Goal: Information Seeking & Learning: Learn about a topic

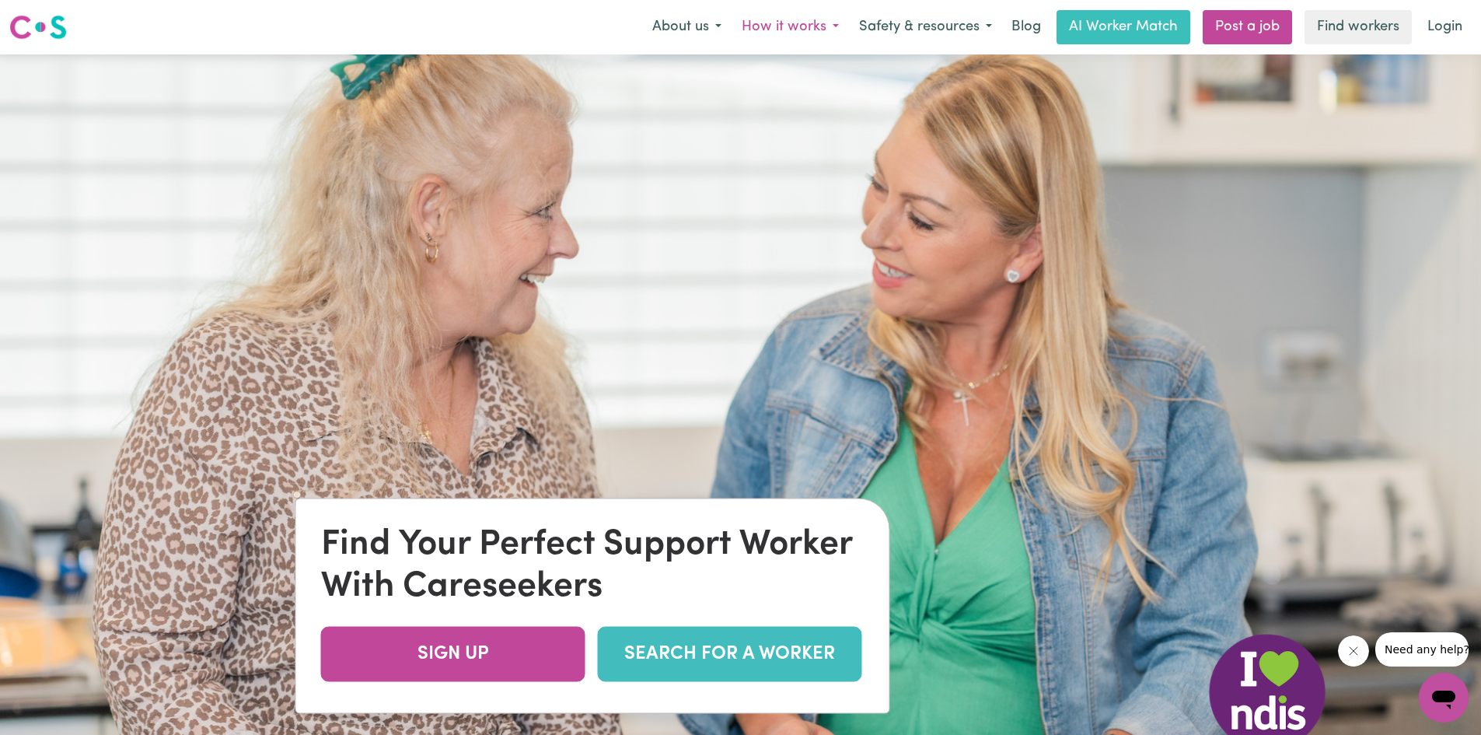
click at [788, 24] on button "How it works" at bounding box center [790, 27] width 117 height 33
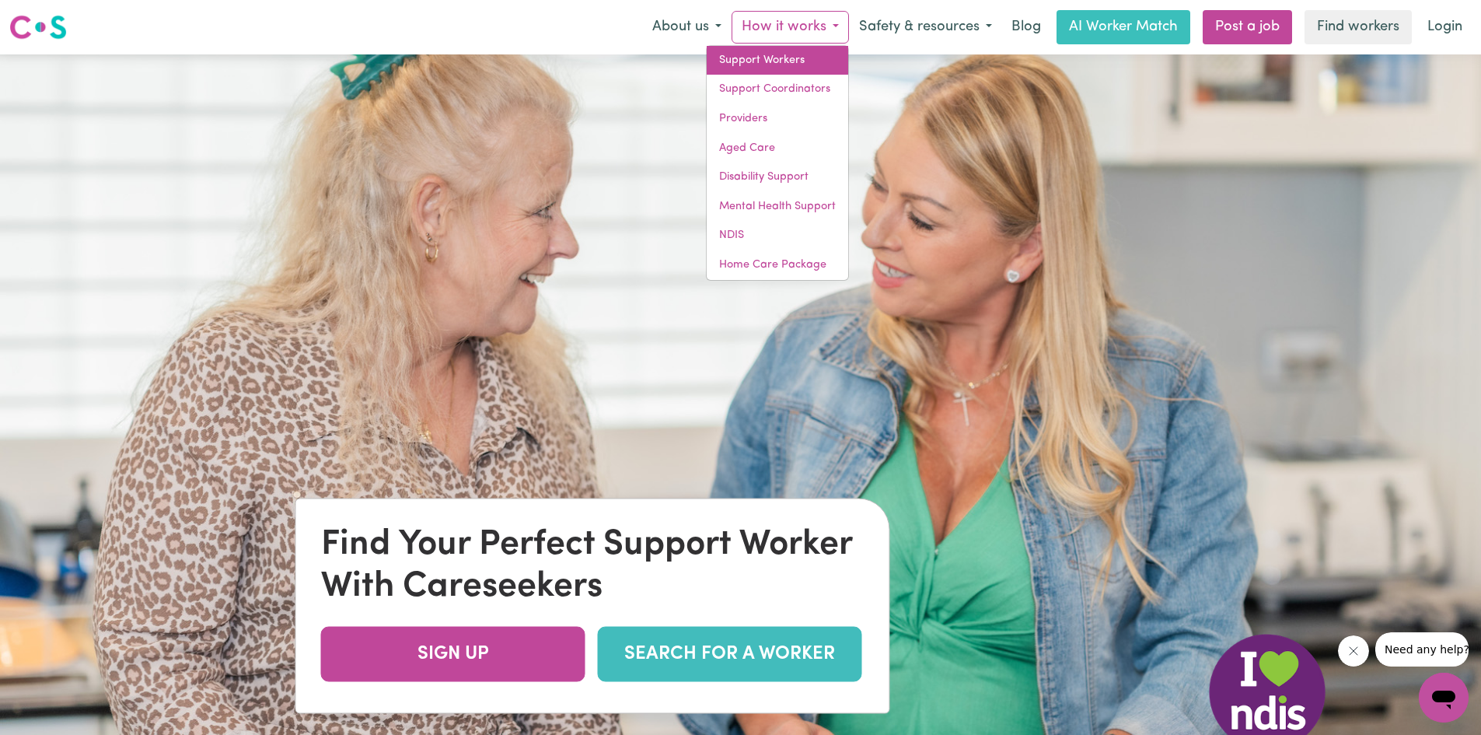
click at [792, 59] on link "Support Workers" at bounding box center [778, 61] width 142 height 30
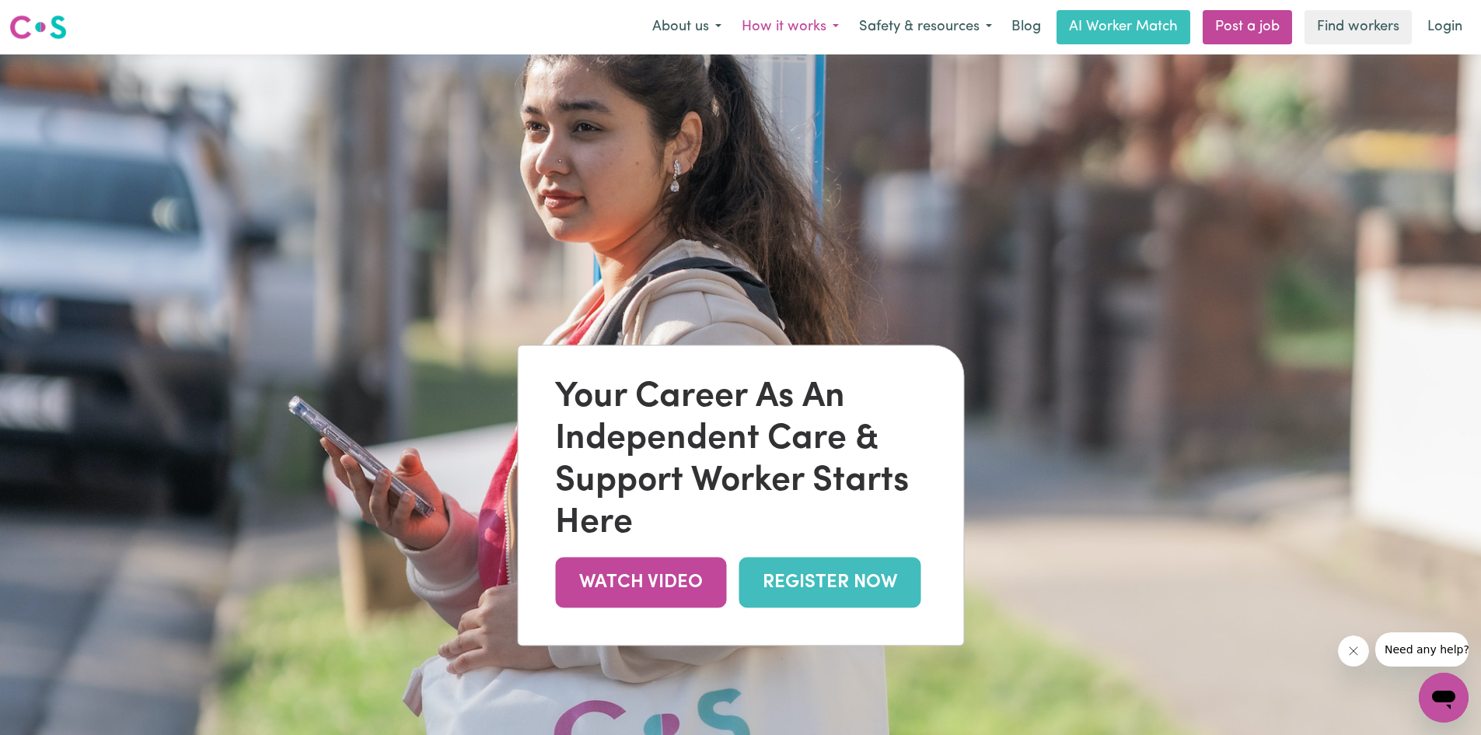
click at [781, 33] on button "How it works" at bounding box center [790, 27] width 117 height 33
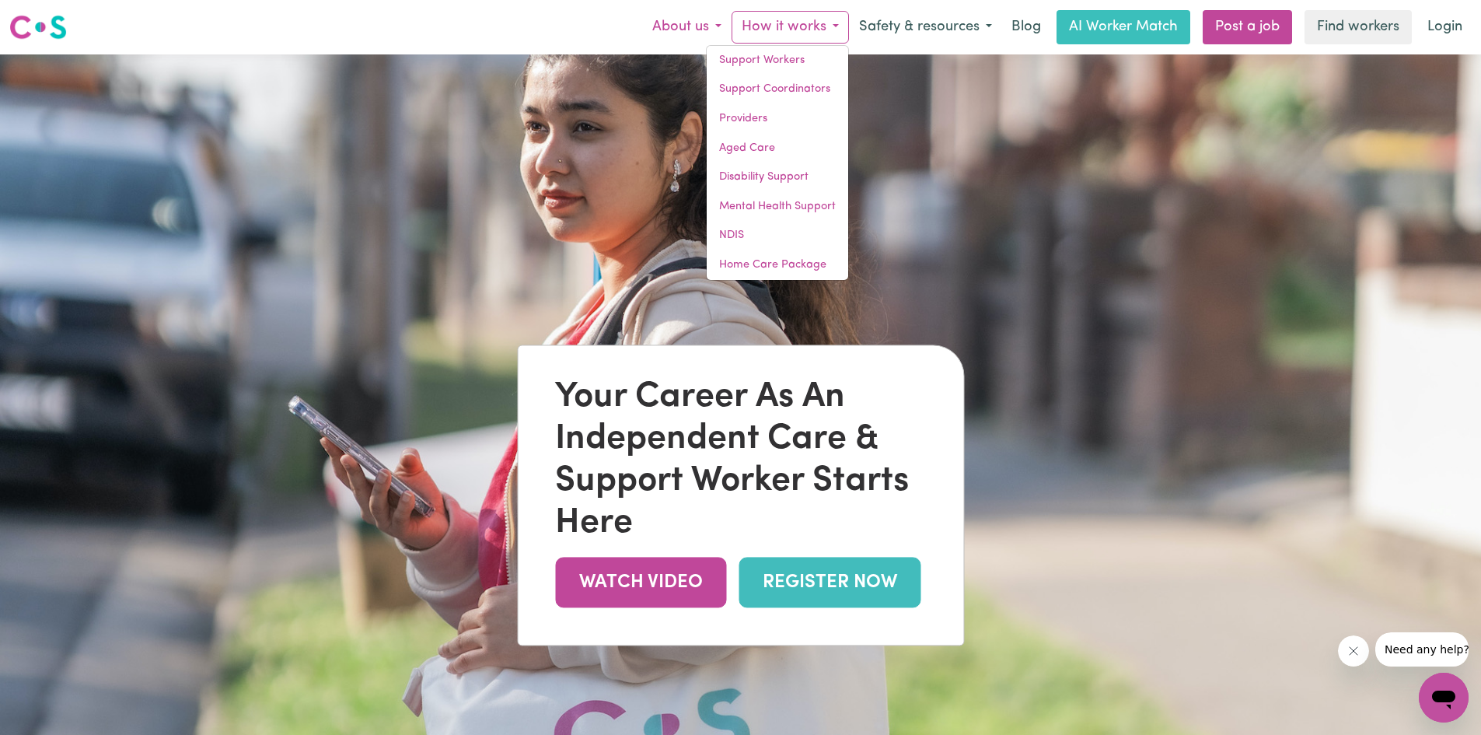
click at [697, 29] on button "About us" at bounding box center [686, 27] width 89 height 33
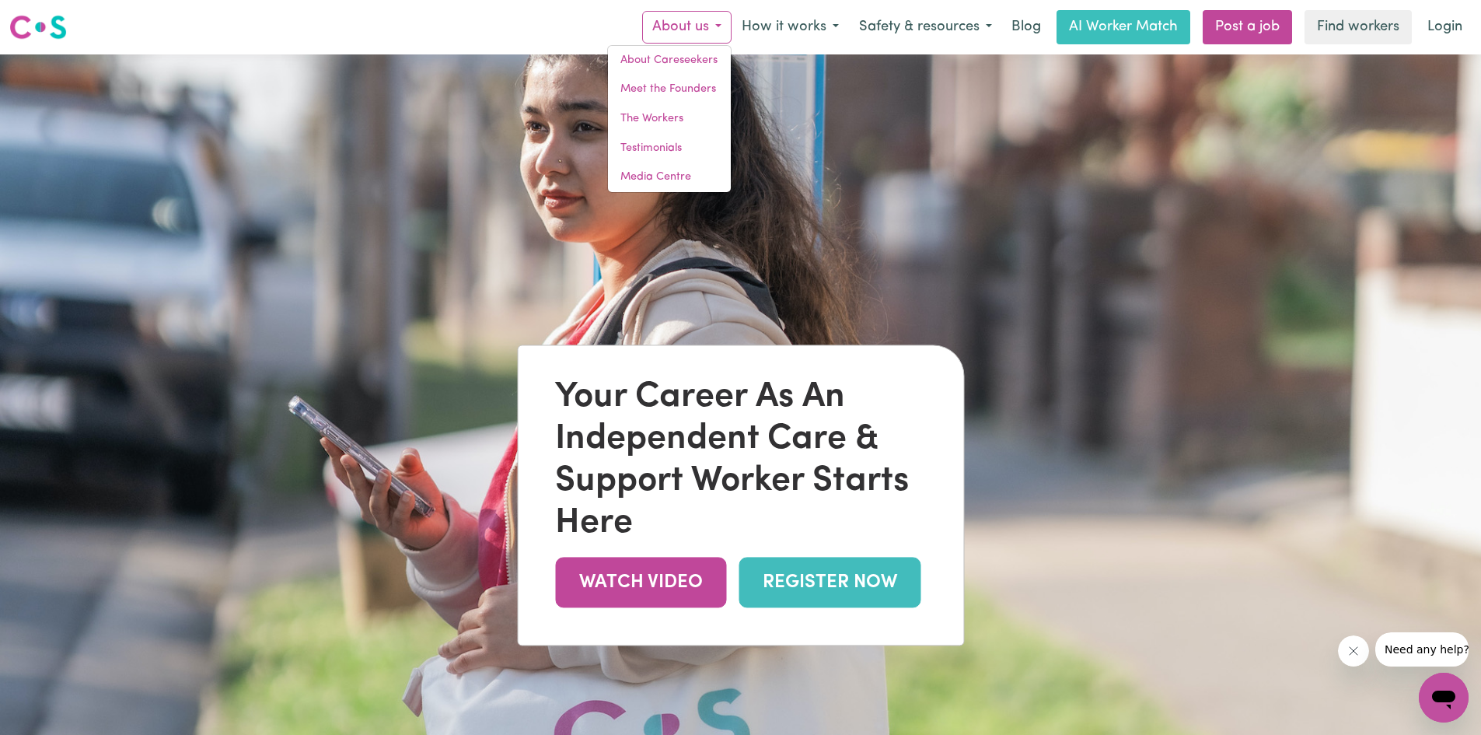
click at [574, 23] on div "Menu About us About Careseekers Meet the Founders The Workers Testimonials Medi…" at bounding box center [740, 27] width 1481 height 36
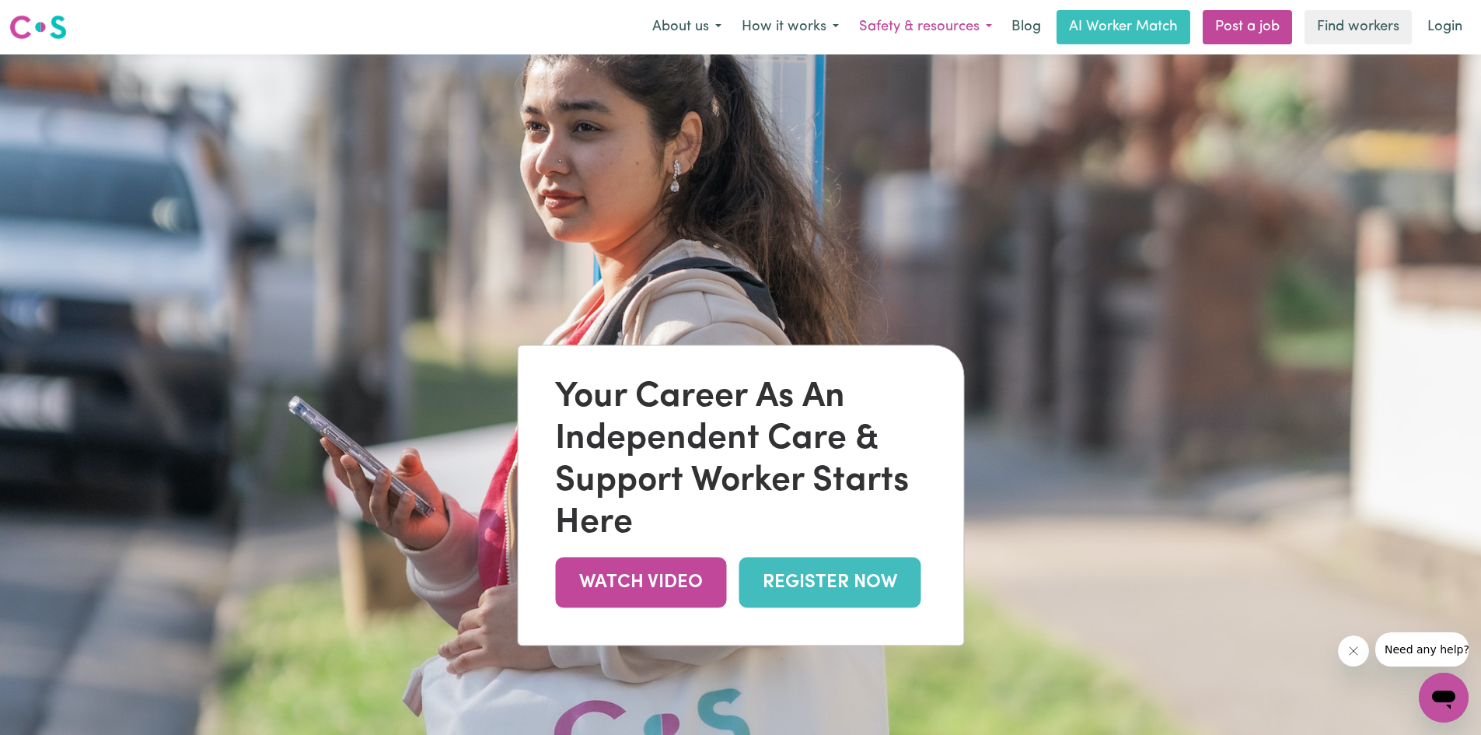
click at [947, 29] on button "Safety & resources" at bounding box center [925, 27] width 153 height 33
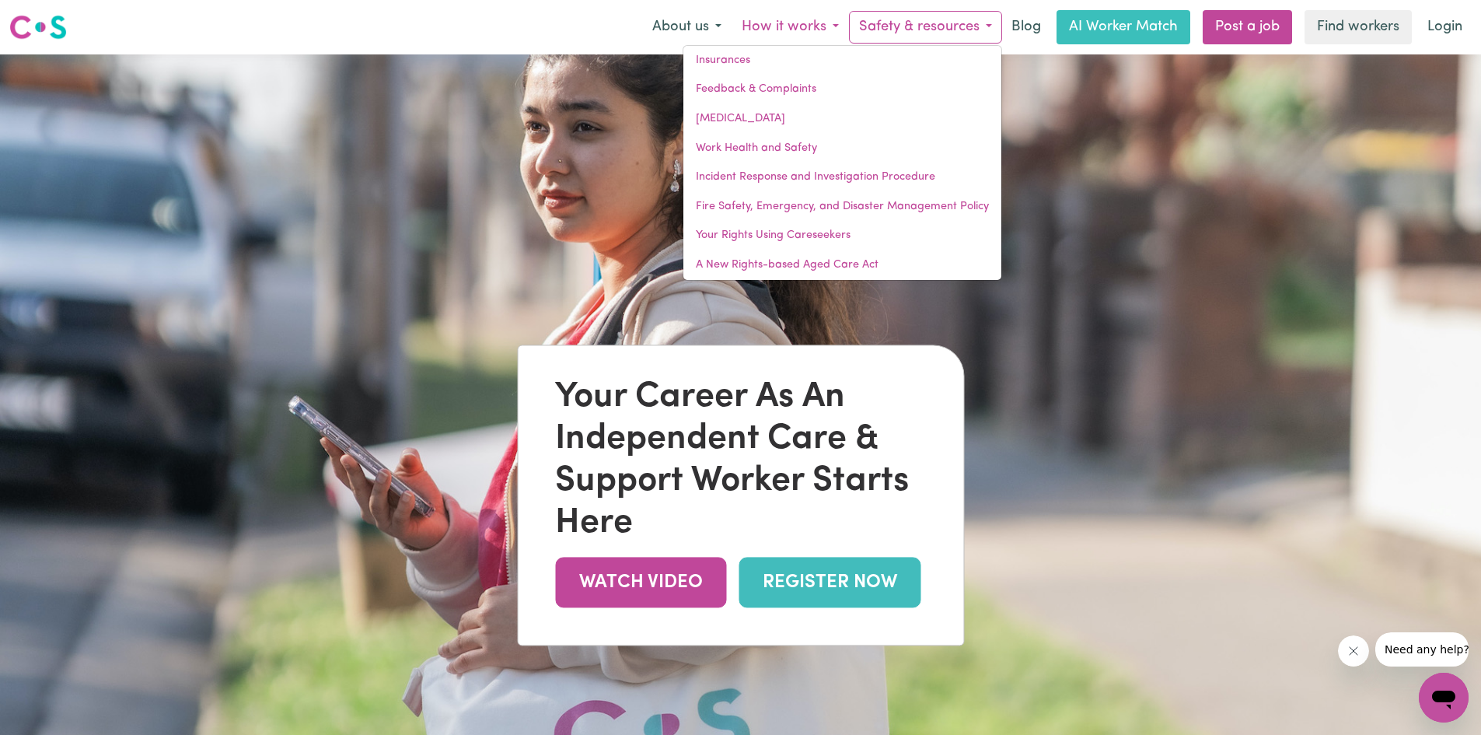
click at [781, 25] on button "How it works" at bounding box center [790, 27] width 117 height 33
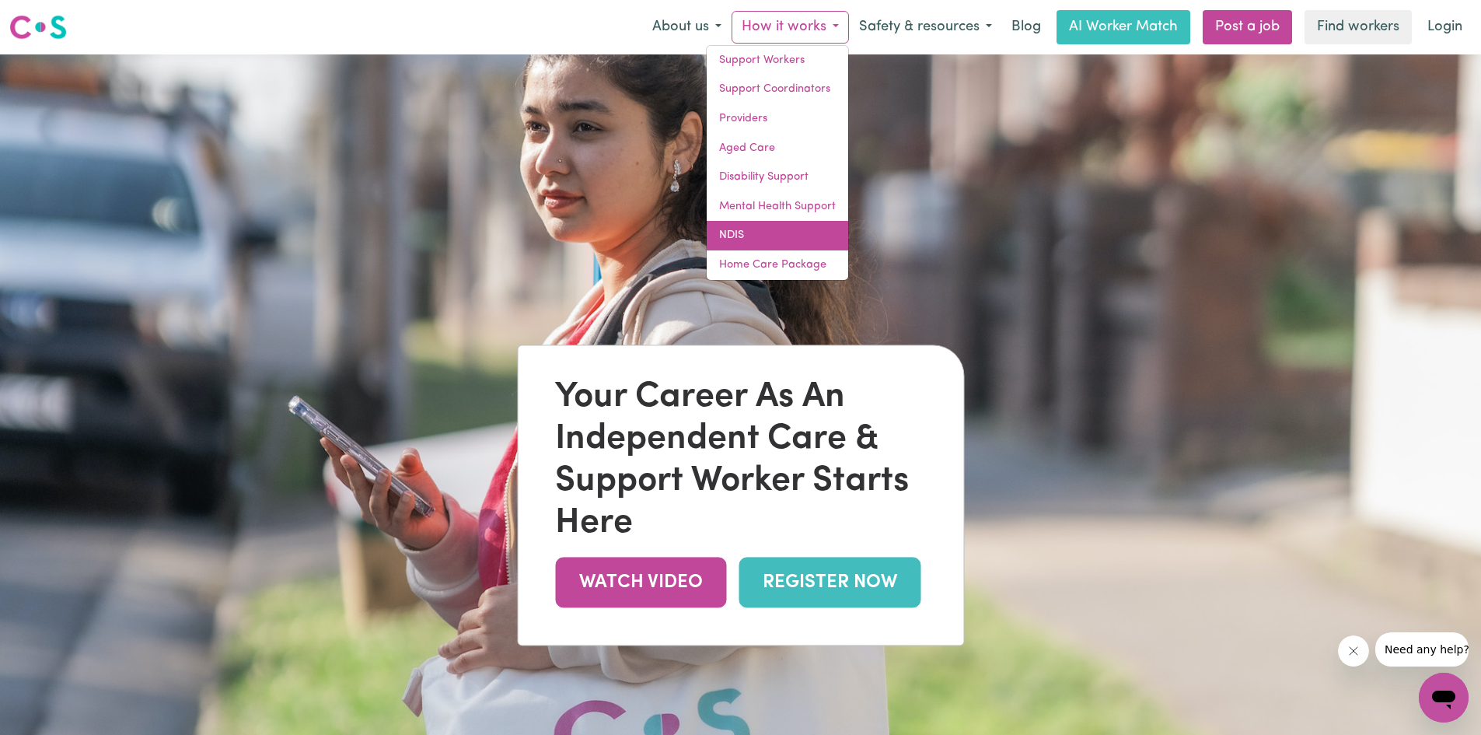
click at [735, 228] on link "NDIS" at bounding box center [778, 236] width 142 height 30
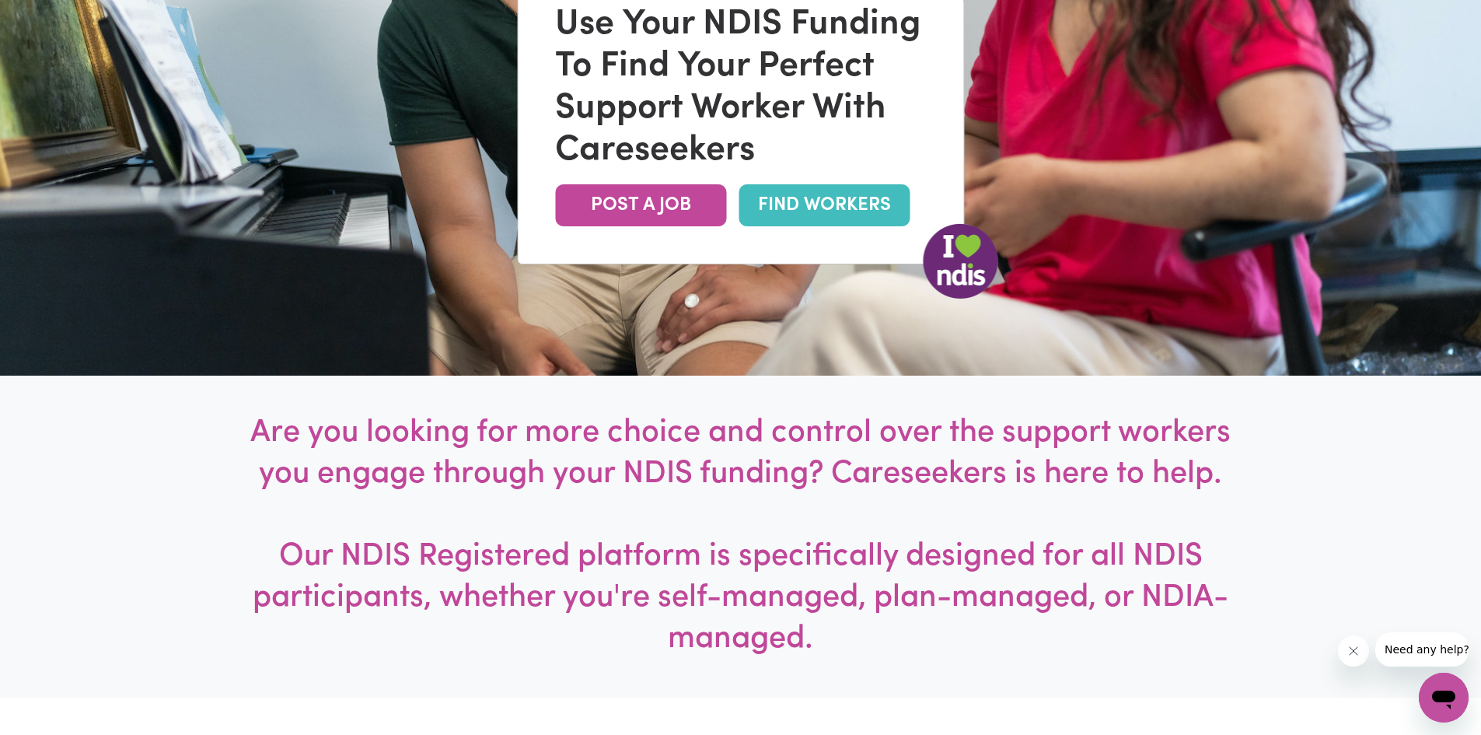
scroll to position [414, 0]
click at [781, 215] on link "FIND WORKERS" at bounding box center [824, 204] width 171 height 42
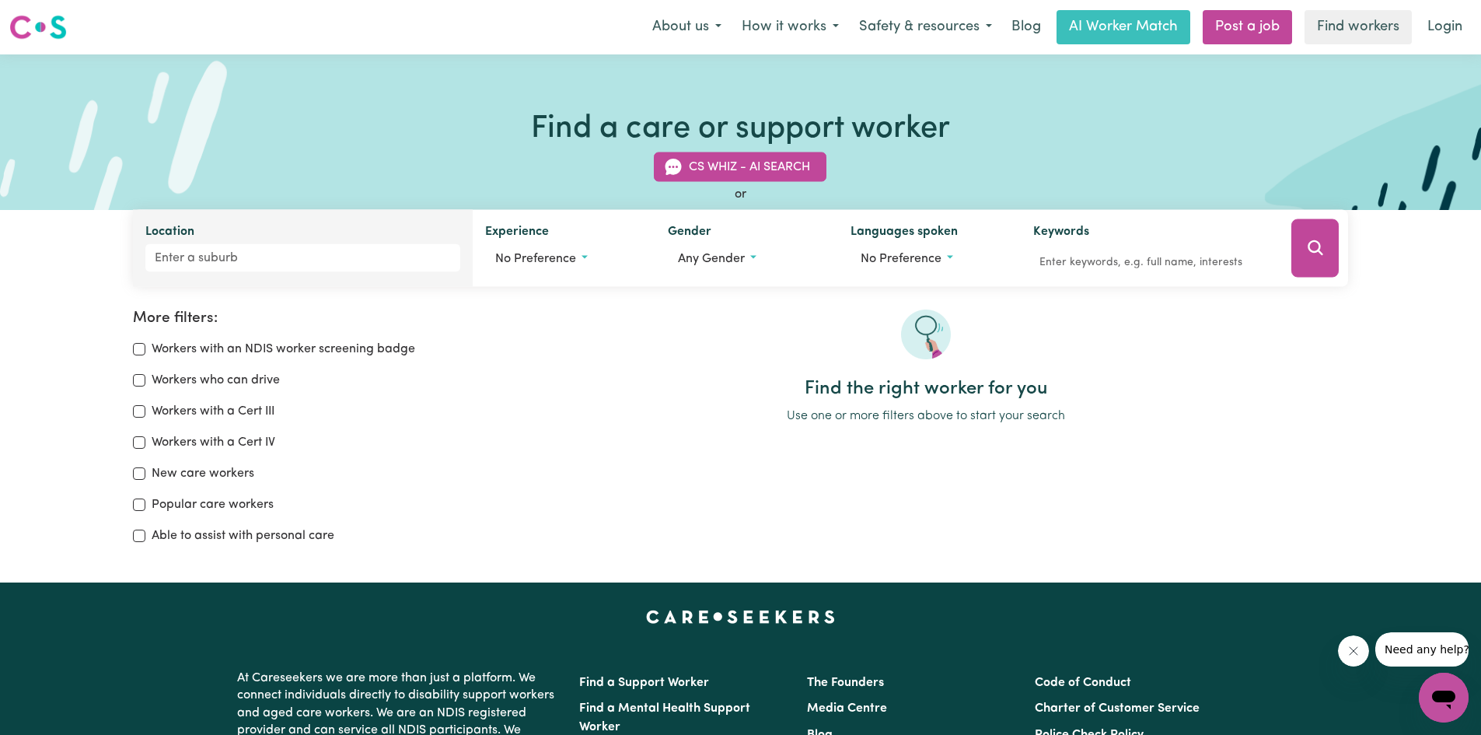
click at [387, 227] on div "Location" at bounding box center [303, 248] width 341 height 77
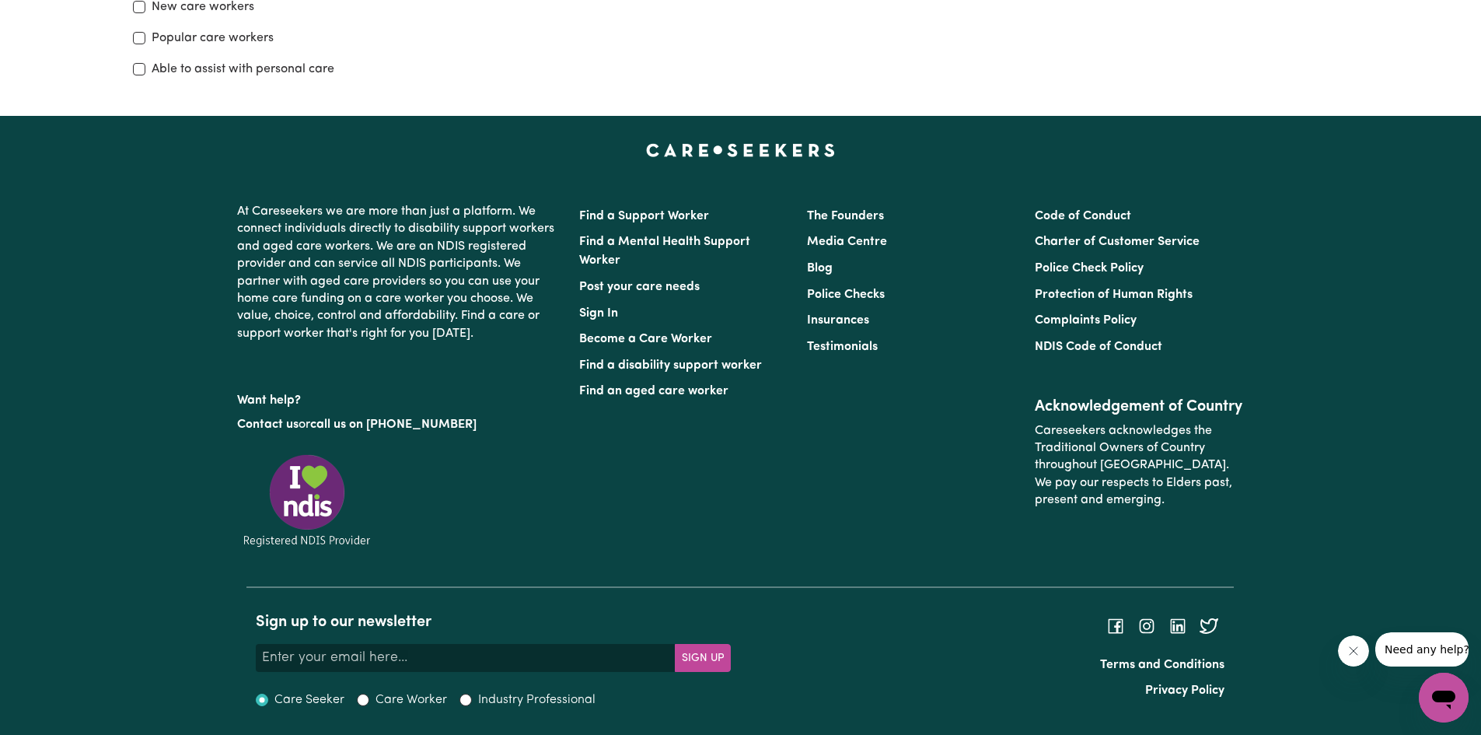
drag, startPoint x: 1347, startPoint y: 653, endPoint x: 2616, endPoint y: 1252, distance: 1403.1
click at [1347, 653] on button "Close message from company" at bounding box center [1353, 650] width 31 height 31
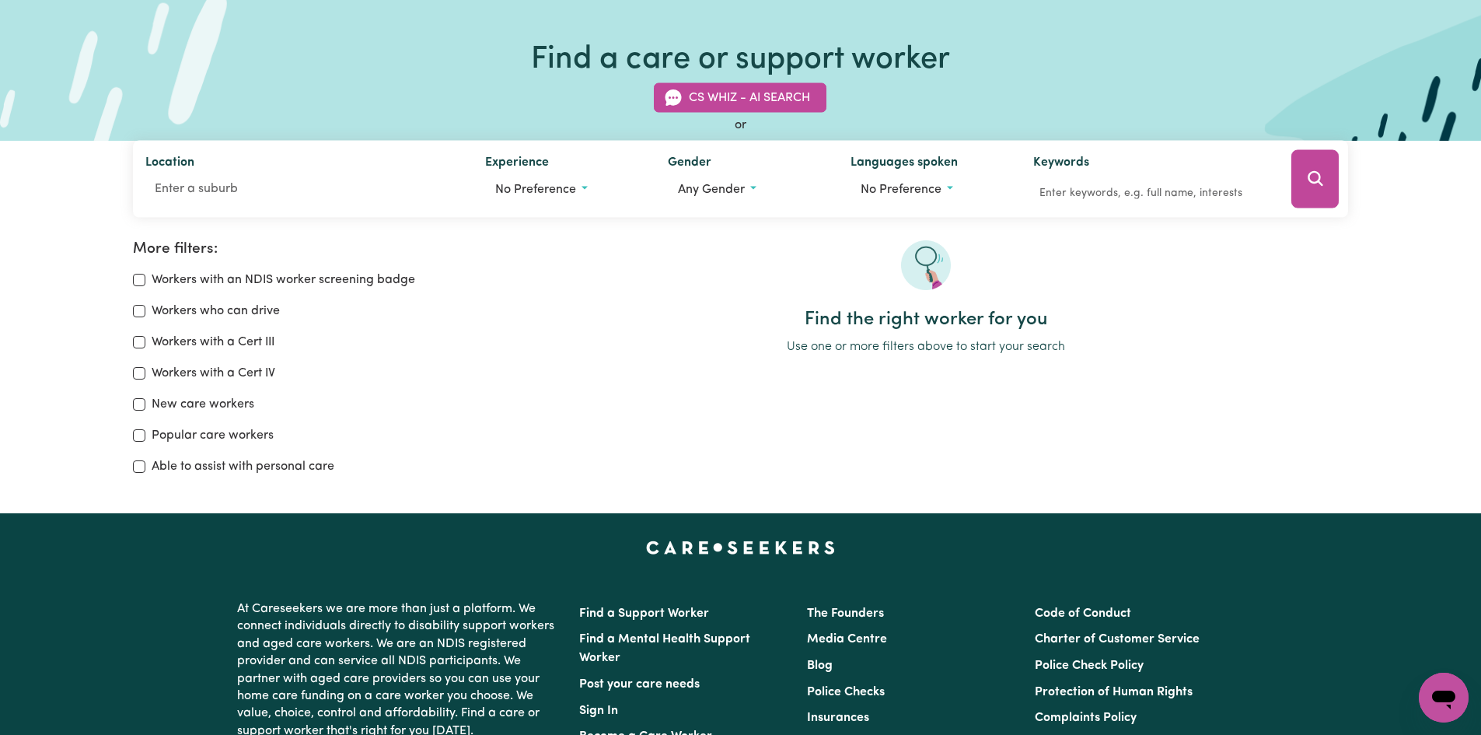
scroll to position [0, 0]
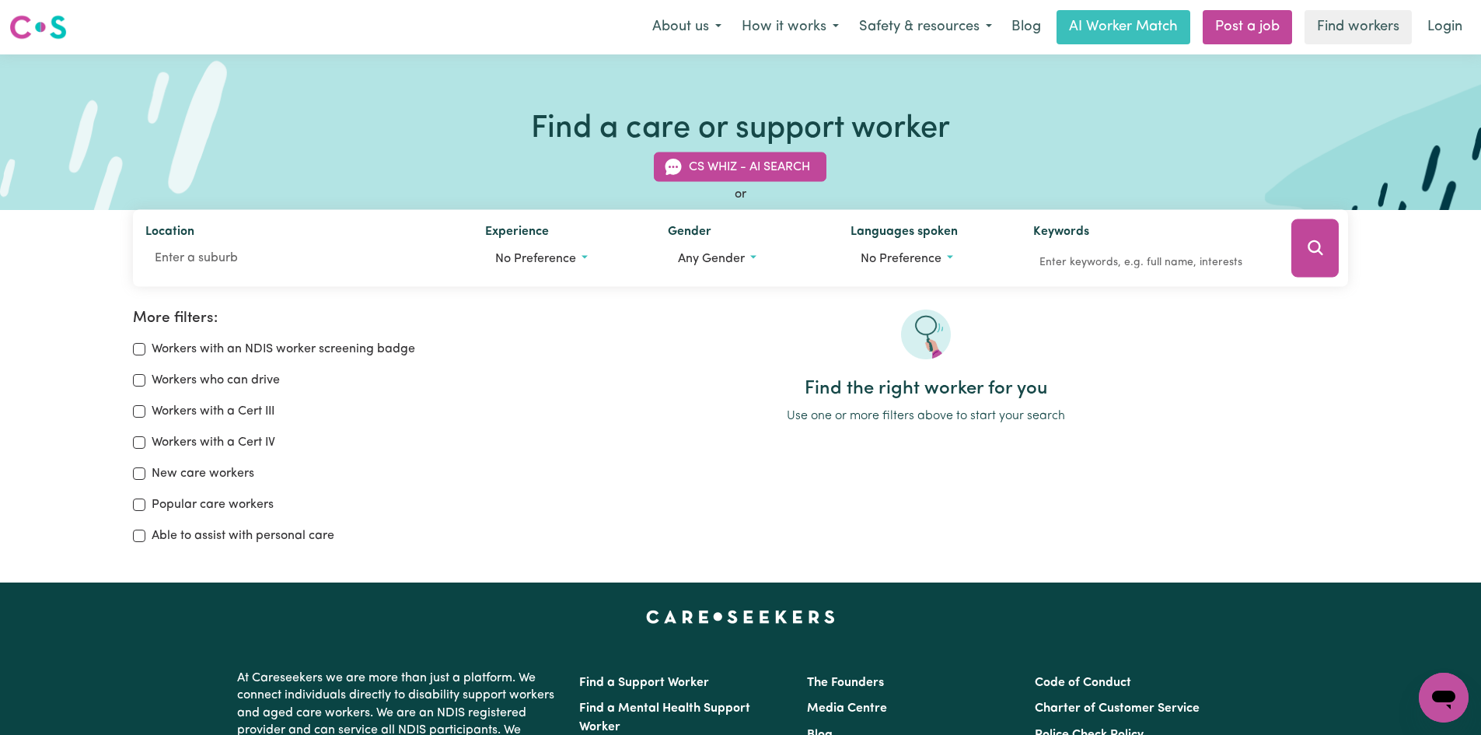
click at [576, 460] on div "Find the right worker for you Use one or more filters above to start your search" at bounding box center [926, 433] width 864 height 248
